Goal: Task Accomplishment & Management: Manage account settings

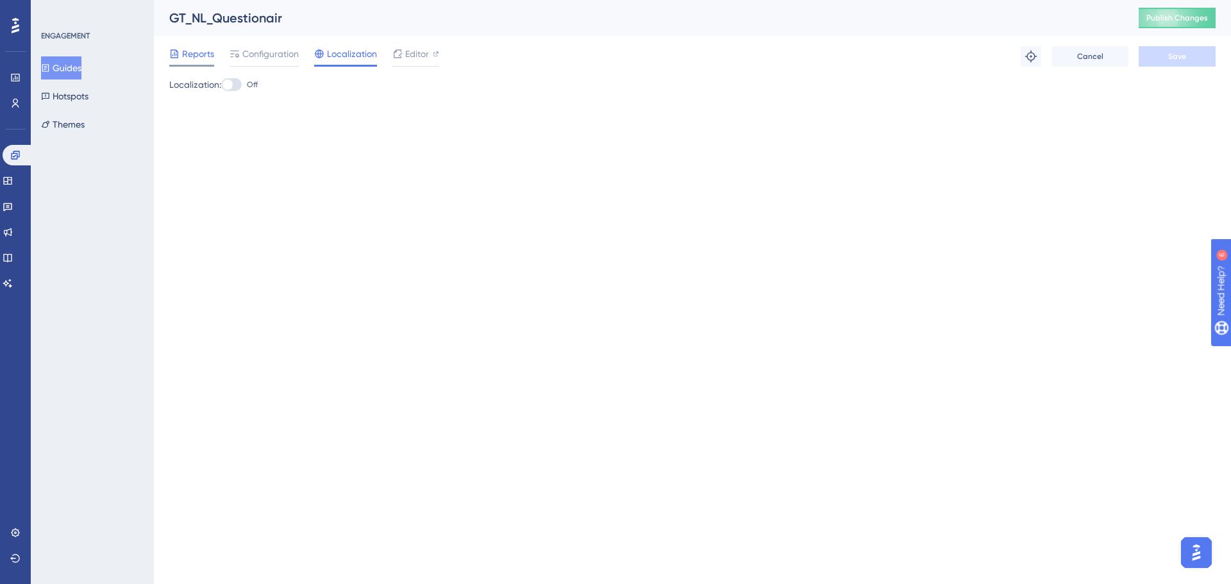
click at [187, 52] on span "Reports" at bounding box center [198, 53] width 32 height 15
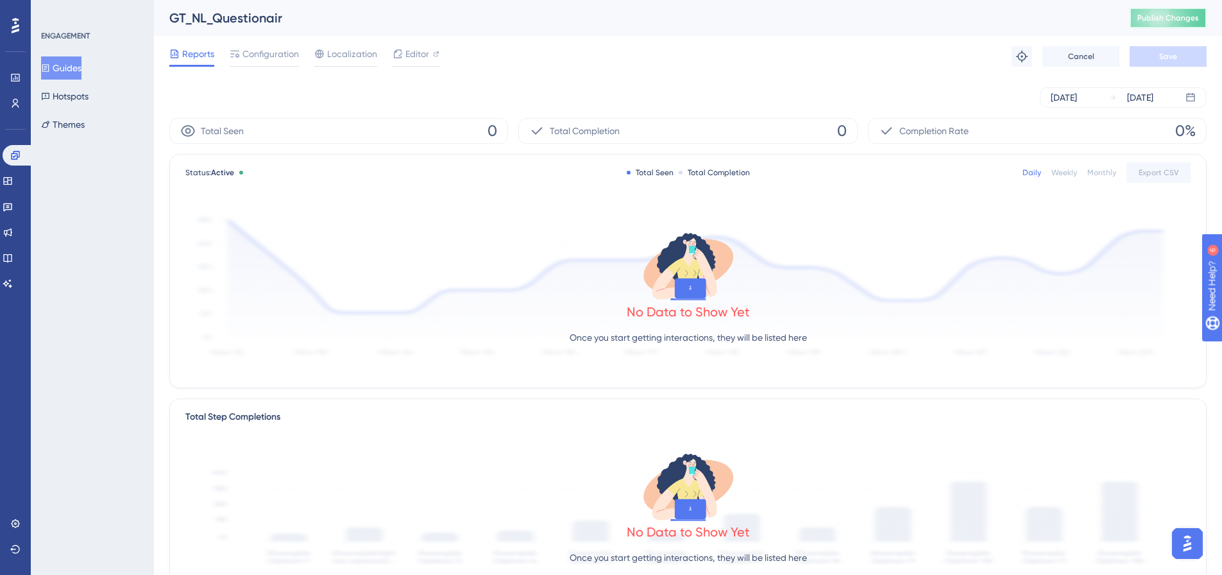
click at [1158, 17] on span "Publish Changes" at bounding box center [1168, 18] width 62 height 10
click at [60, 69] on button "Guides" at bounding box center [61, 67] width 40 height 23
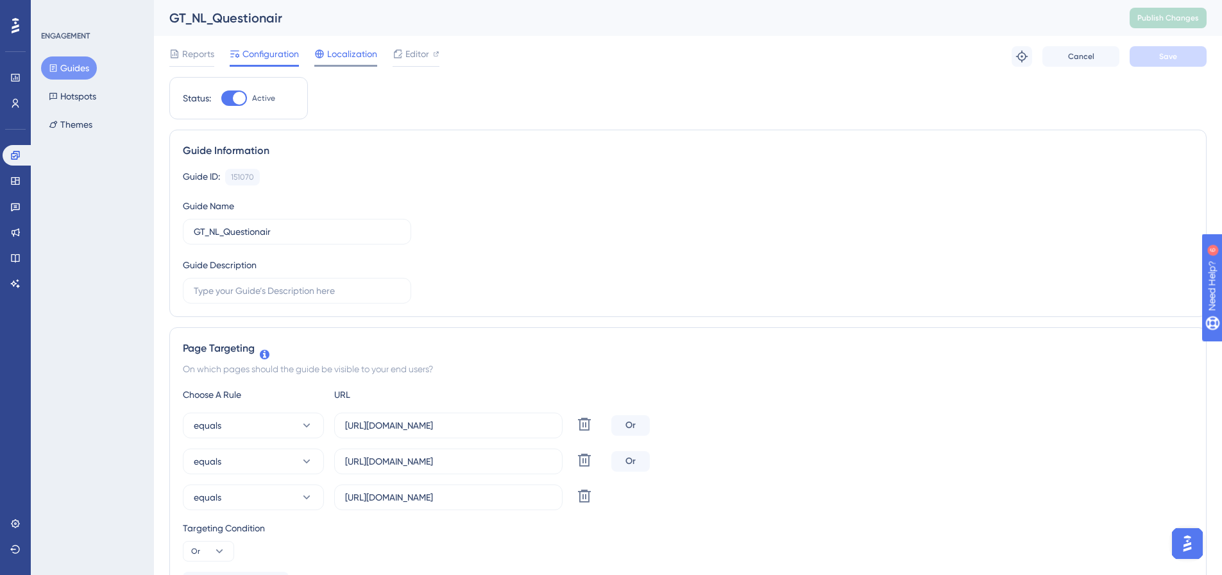
click at [355, 51] on span "Localization" at bounding box center [352, 53] width 50 height 15
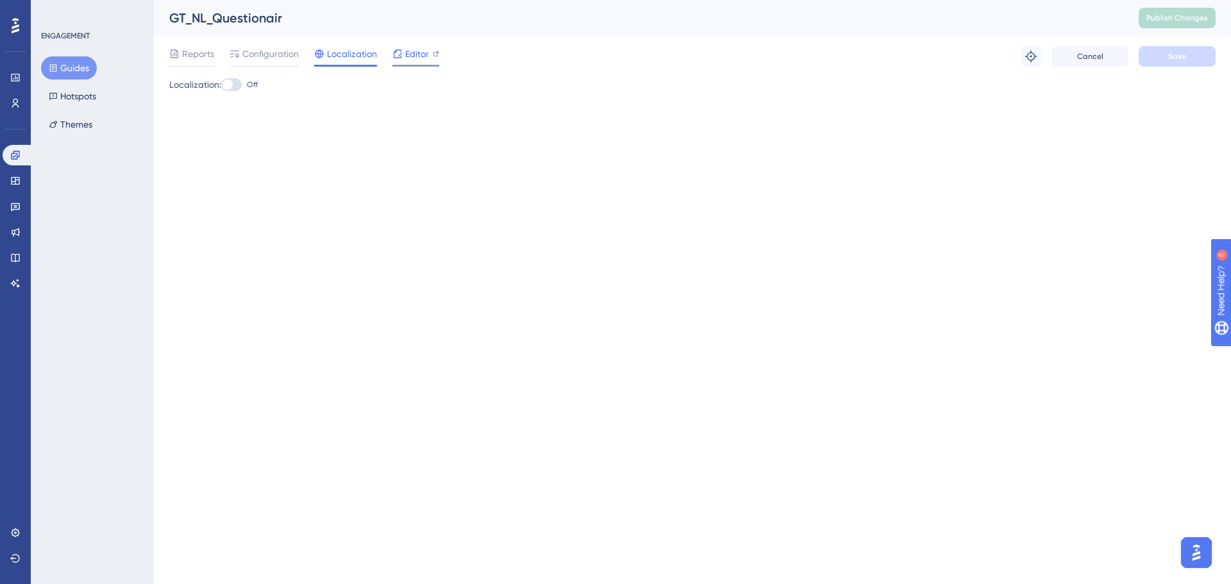
click at [409, 51] on span "Editor" at bounding box center [417, 53] width 24 height 15
click at [201, 51] on span "Reports" at bounding box center [198, 53] width 32 height 15
